Goal: Download file/media

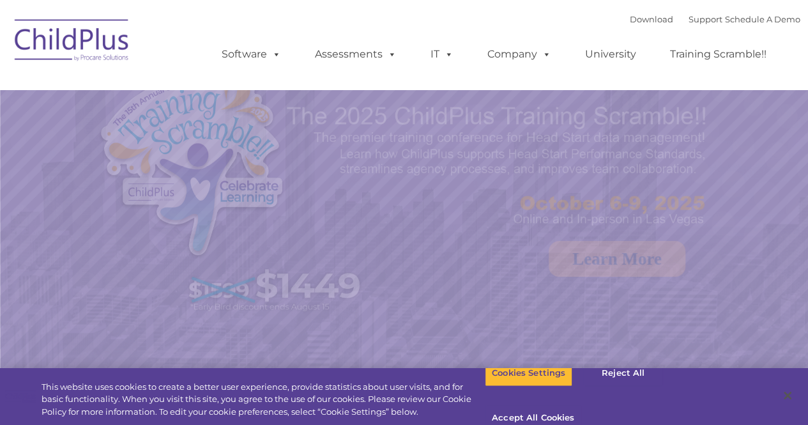
select select "MEDIUM"
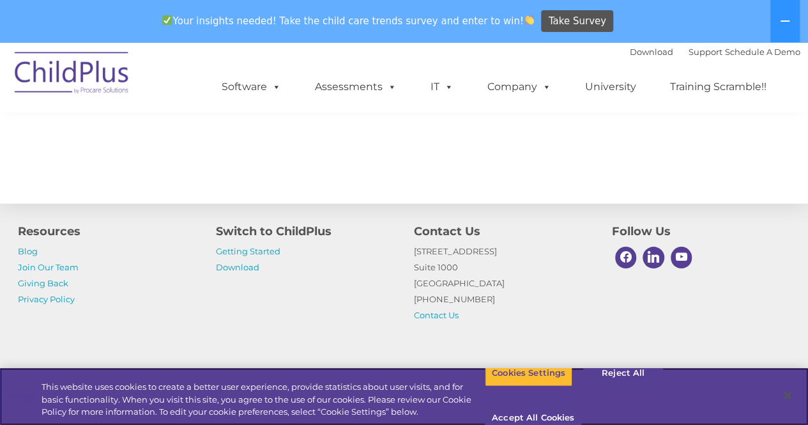
scroll to position [1516, 0]
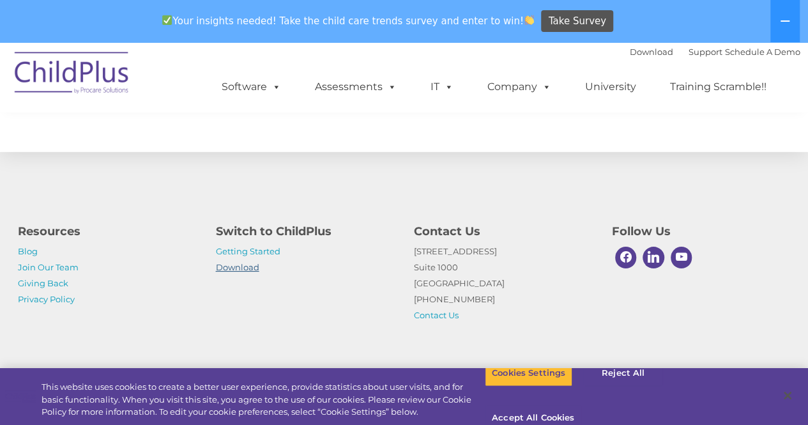
click at [248, 269] on link "Download" at bounding box center [237, 267] width 43 height 10
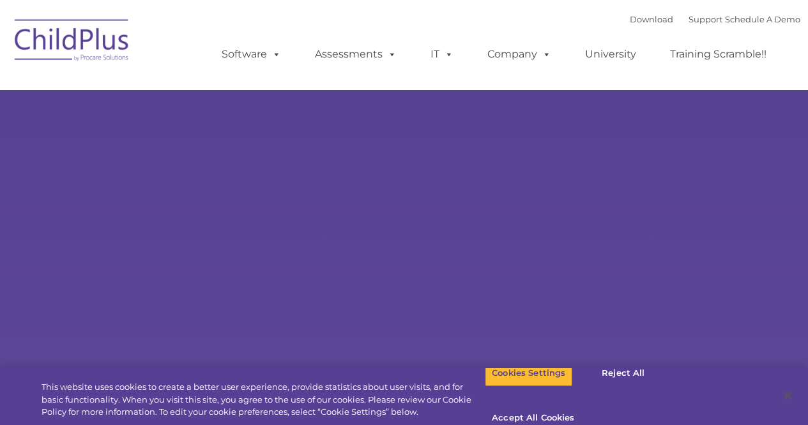
select select "MEDIUM"
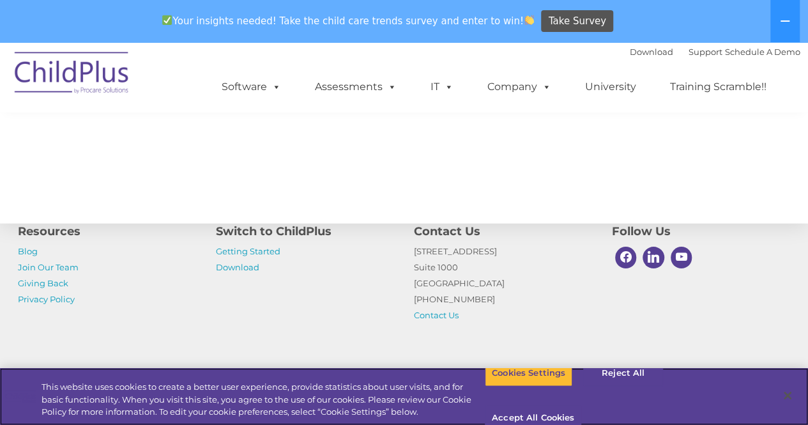
scroll to position [1516, 0]
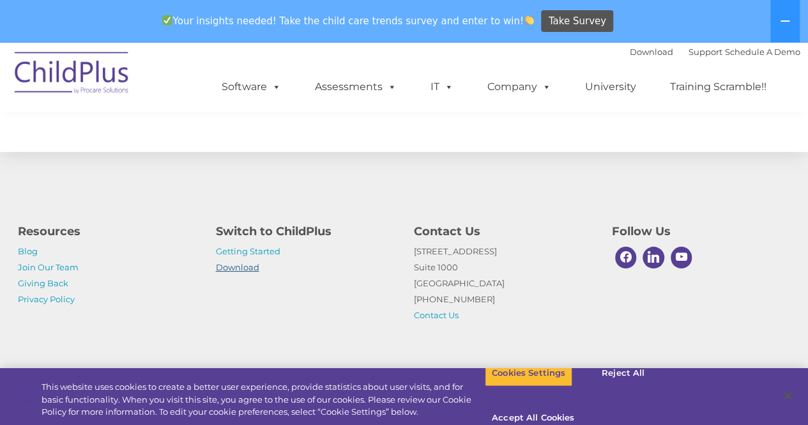
click at [244, 269] on link "Download" at bounding box center [237, 267] width 43 height 10
